Goal: Information Seeking & Learning: Learn about a topic

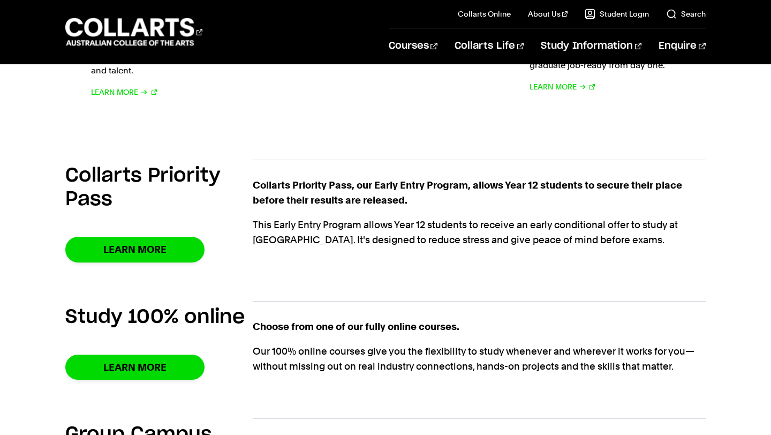
scroll to position [656, 0]
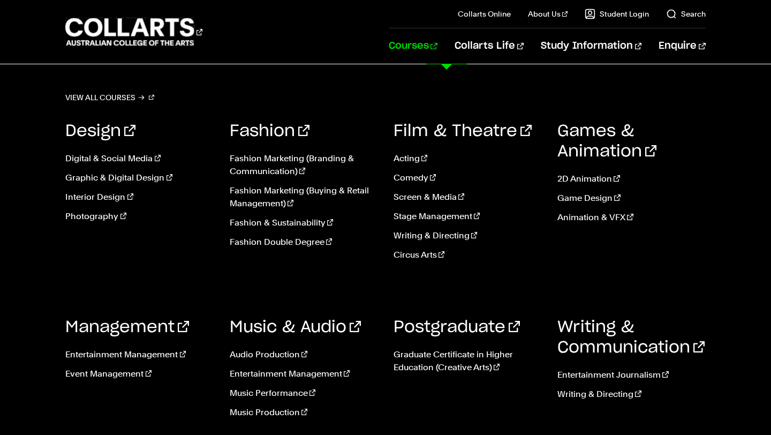
click at [437, 40] on link "Courses" at bounding box center [413, 45] width 49 height 35
click at [410, 159] on link "Acting" at bounding box center [467, 158] width 148 height 13
click at [433, 197] on link "Screen & Media" at bounding box center [467, 197] width 148 height 13
click at [415, 161] on link "Acting" at bounding box center [467, 158] width 148 height 13
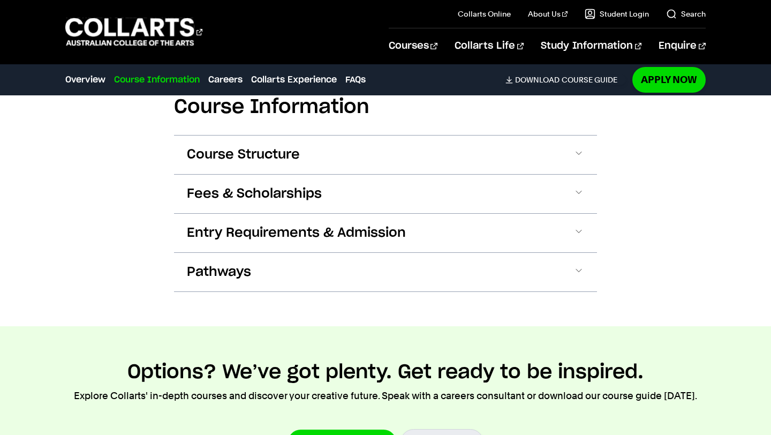
scroll to position [1043, 0]
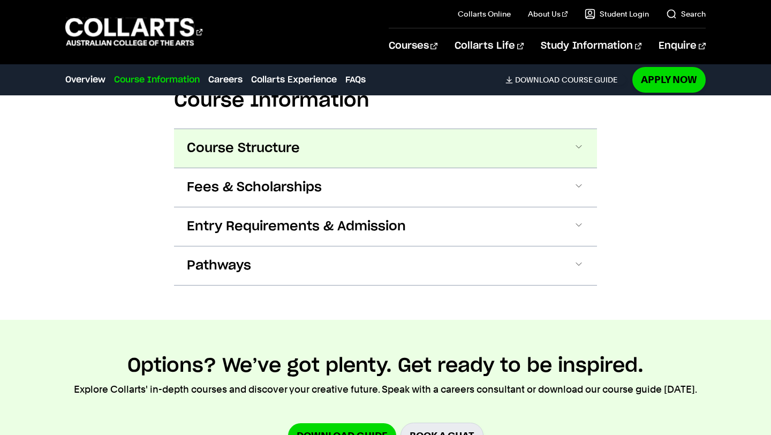
click at [269, 158] on button "Course Structure" at bounding box center [385, 148] width 423 height 39
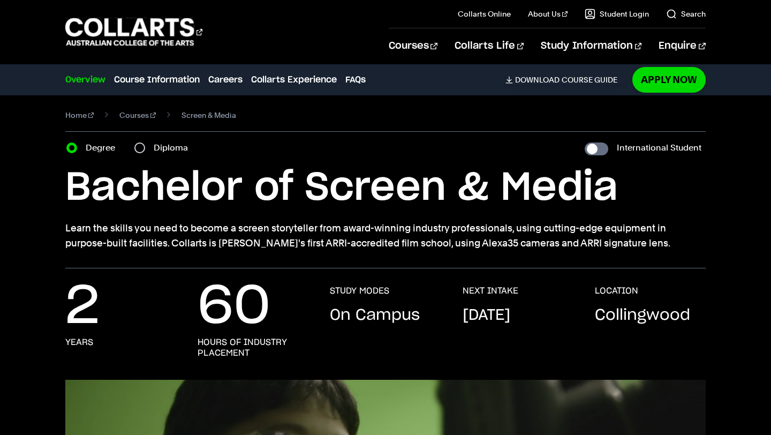
scroll to position [0, 0]
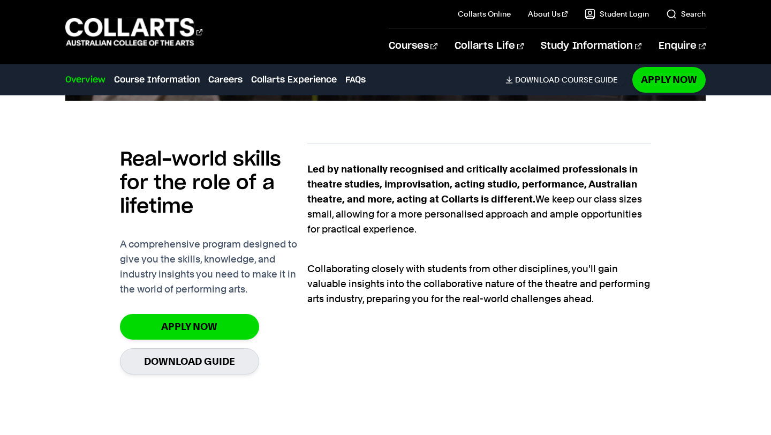
scroll to position [689, 0]
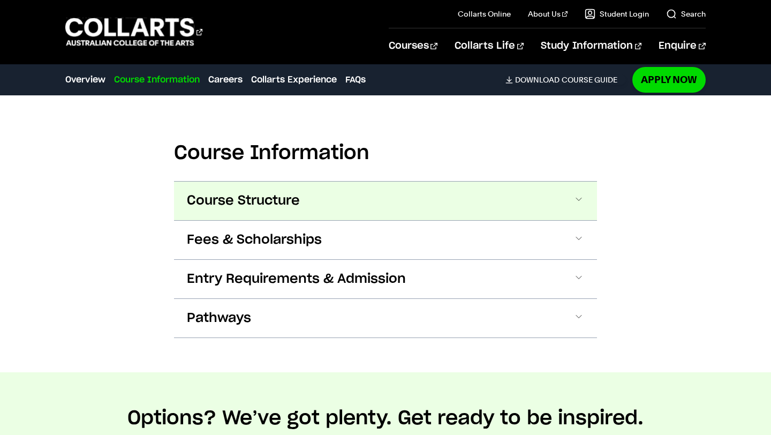
click at [384, 201] on button "Course Structure" at bounding box center [385, 200] width 423 height 39
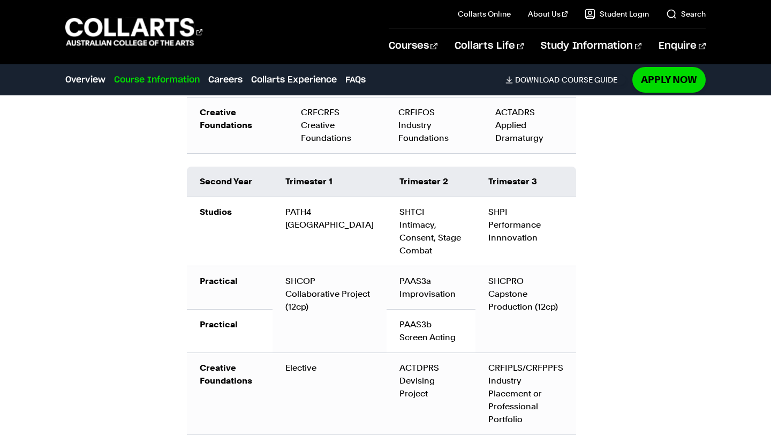
scroll to position [1398, 0]
